Goal: Find specific page/section: Find specific page/section

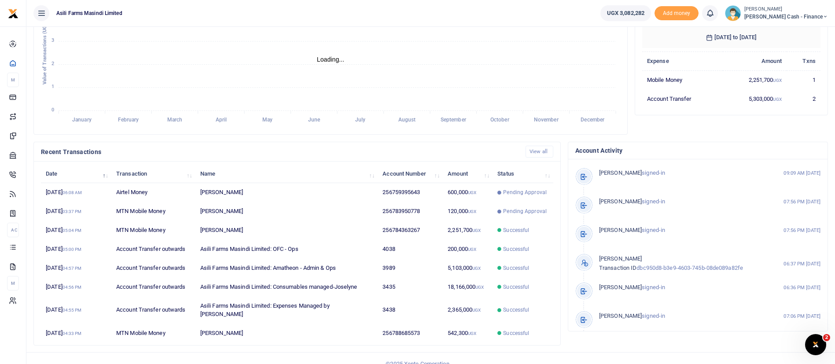
scroll to position [162, 0]
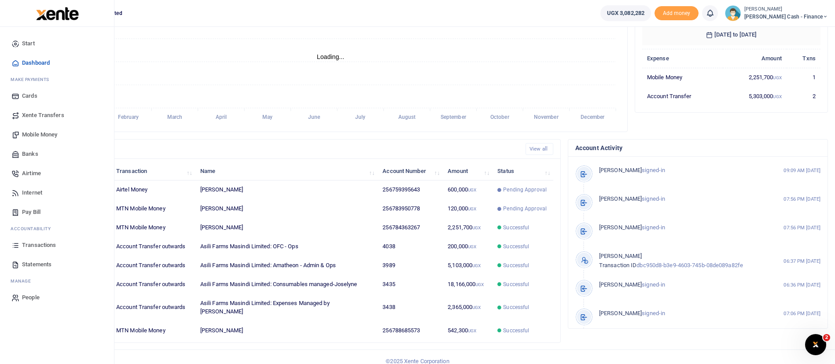
click at [59, 243] on link "Transactions" at bounding box center [57, 244] width 100 height 19
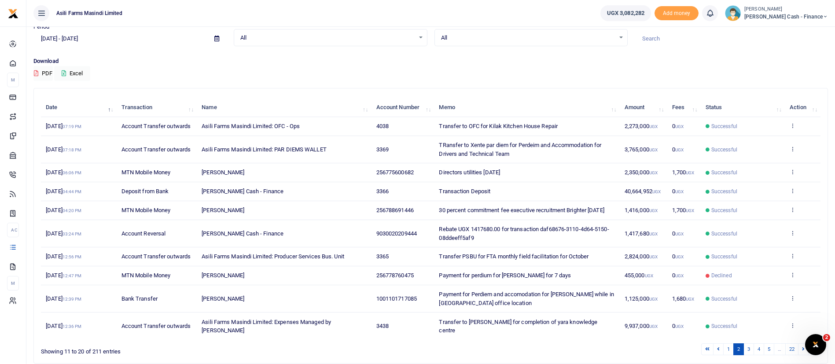
scroll to position [66, 0]
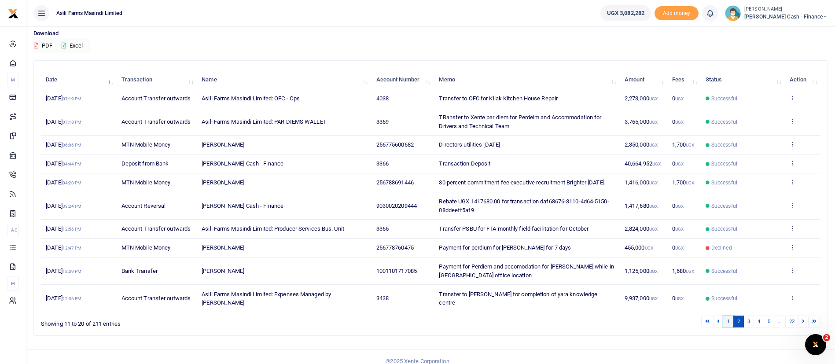
click at [732, 317] on link "1" at bounding box center [728, 322] width 11 height 12
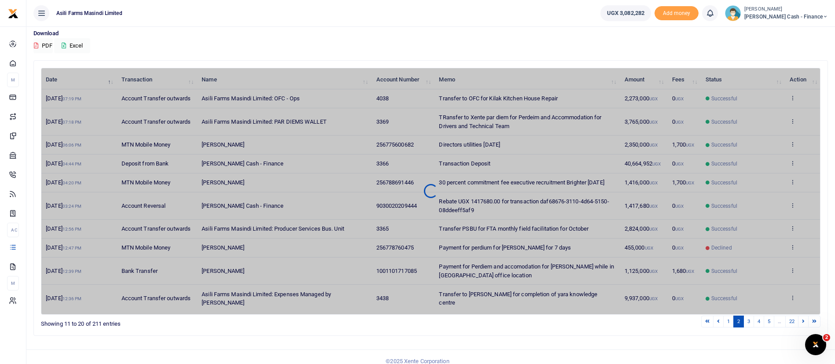
scroll to position [49, 0]
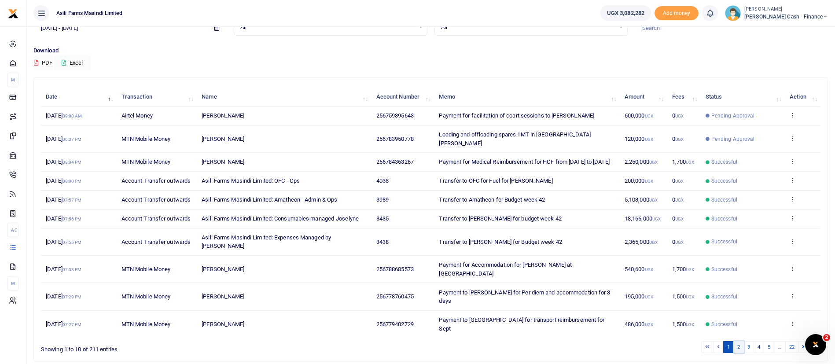
click at [737, 341] on link "2" at bounding box center [738, 347] width 11 height 12
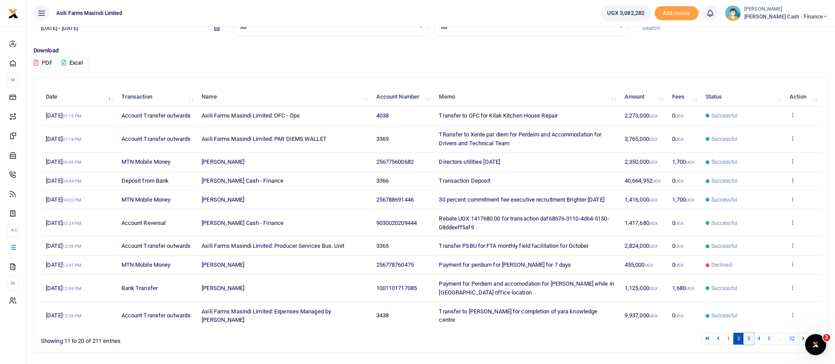
click at [749, 333] on link "3" at bounding box center [748, 339] width 11 height 12
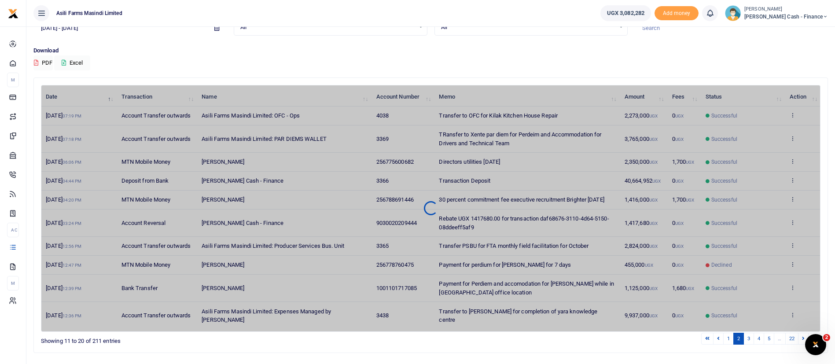
scroll to position [55, 0]
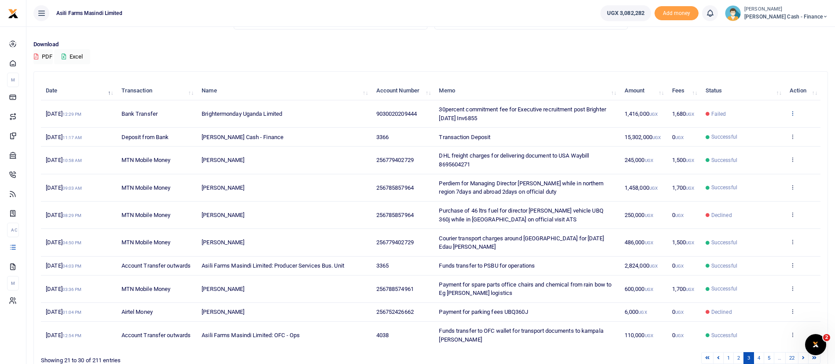
click at [793, 113] on icon at bounding box center [793, 113] width 6 height 6
click at [783, 123] on link "View details" at bounding box center [760, 128] width 70 height 12
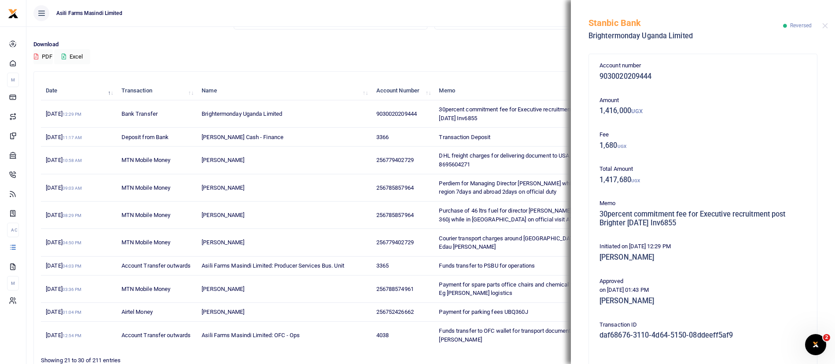
scroll to position [150, 0]
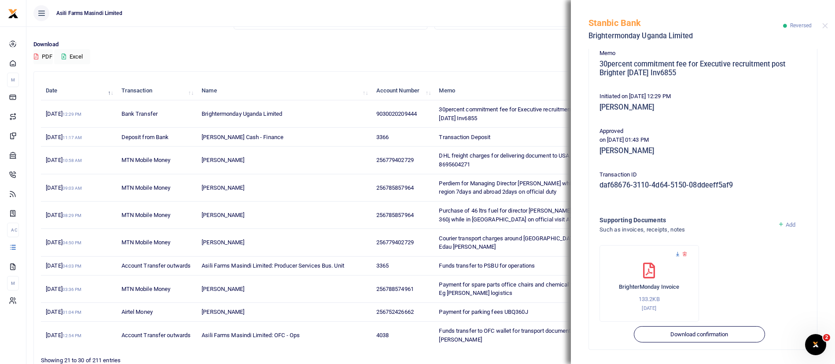
click at [677, 253] on icon at bounding box center [678, 254] width 6 height 6
